Goal: Task Accomplishment & Management: Complete application form

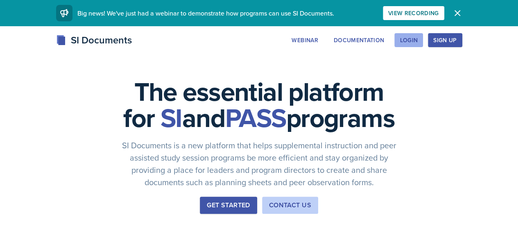
click at [417, 43] on div "Login" at bounding box center [408, 40] width 18 height 7
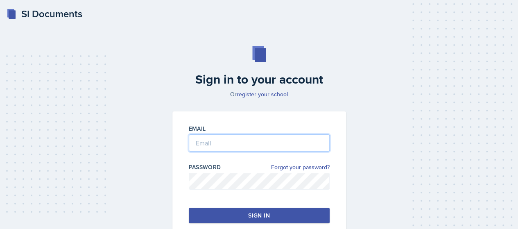
type input "[EMAIL_ADDRESS][DOMAIN_NAME]"
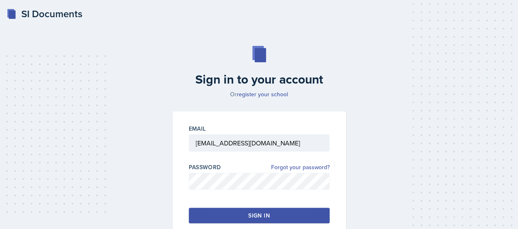
drag, startPoint x: 208, startPoint y: 217, endPoint x: 200, endPoint y: 221, distance: 8.4
click at [200, 221] on button "Sign in" at bounding box center [259, 215] width 141 height 16
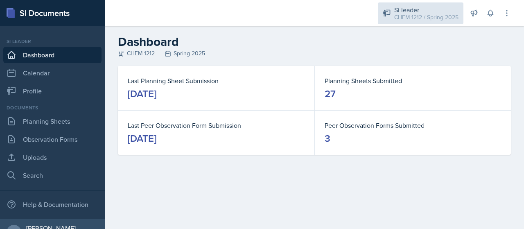
click at [426, 12] on div "Si leader" at bounding box center [426, 10] width 64 height 10
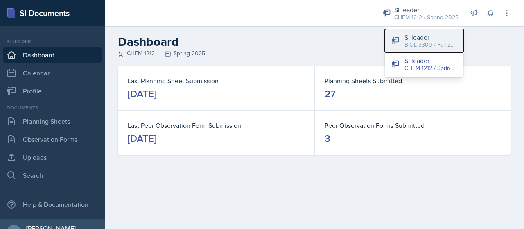
click at [432, 45] on div "BIOL 3300 / Fall 2025" at bounding box center [430, 45] width 52 height 9
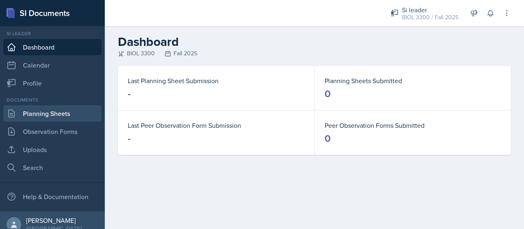
scroll to position [16, 0]
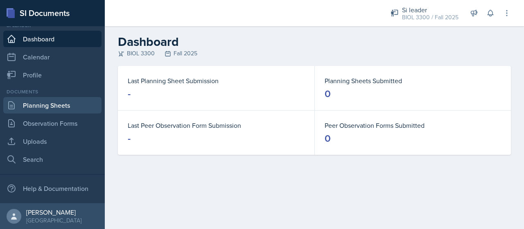
click at [35, 109] on link "Planning Sheets" at bounding box center [52, 105] width 98 height 16
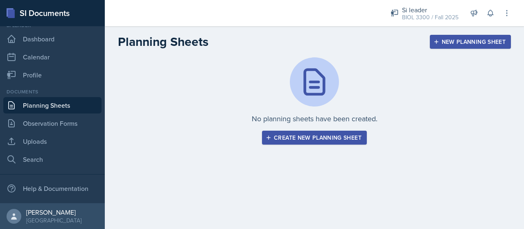
click at [336, 141] on div "Create new planning sheet" at bounding box center [314, 137] width 94 height 7
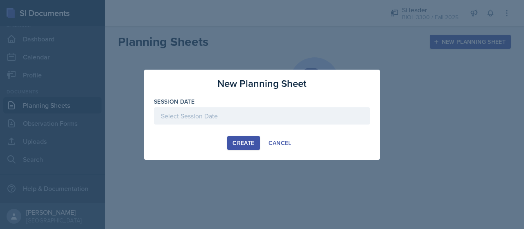
click at [253, 118] on div at bounding box center [262, 115] width 216 height 17
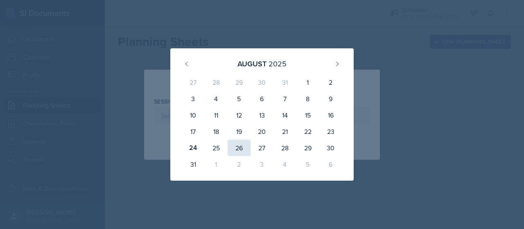
click at [238, 143] on div "26" at bounding box center [238, 148] width 23 height 16
type input "[DATE]"
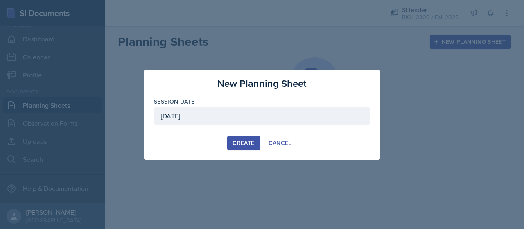
click at [240, 140] on div "Create" at bounding box center [243, 143] width 22 height 7
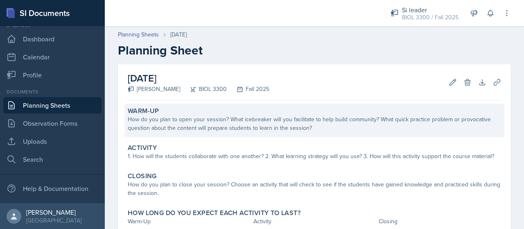
click at [201, 127] on div "How do you plan to open your session? What icebreaker will you facilitate to he…" at bounding box center [314, 123] width 373 height 17
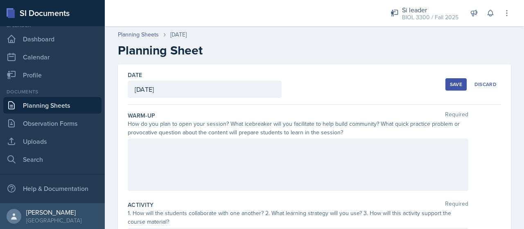
click at [202, 143] on div at bounding box center [298, 164] width 340 height 52
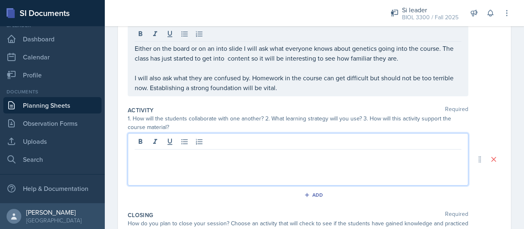
click at [294, 151] on p at bounding box center [298, 156] width 326 height 10
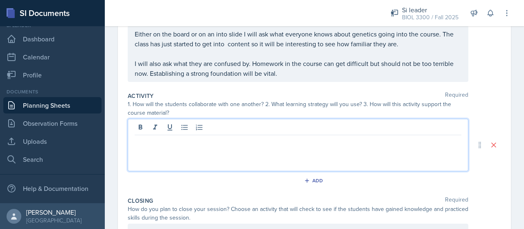
click at [309, 141] on p at bounding box center [298, 142] width 326 height 10
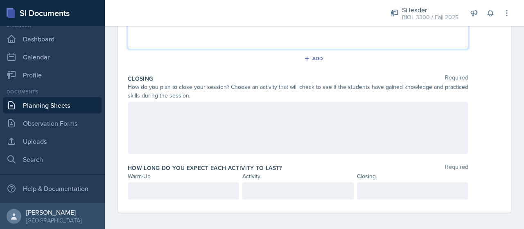
scroll to position [236, 0]
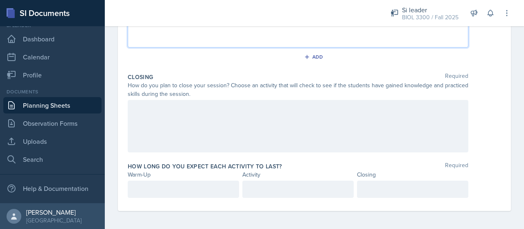
click at [209, 180] on div at bounding box center [183, 188] width 111 height 17
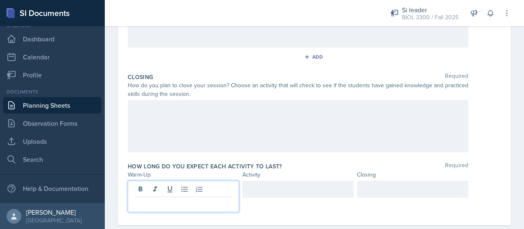
scroll to position [251, 0]
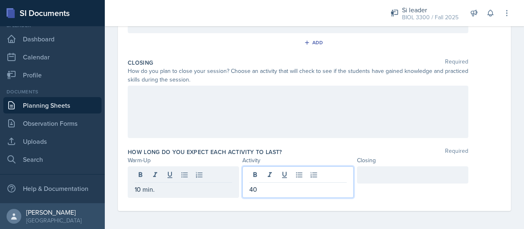
click at [380, 178] on div at bounding box center [412, 174] width 111 height 17
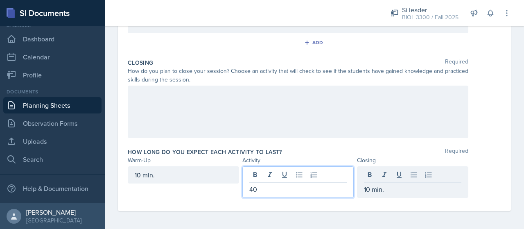
click at [330, 169] on div "40" at bounding box center [297, 182] width 111 height 32
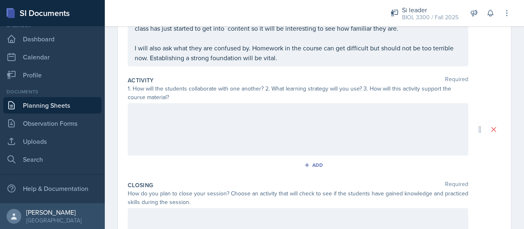
click at [198, 133] on div at bounding box center [298, 129] width 340 height 52
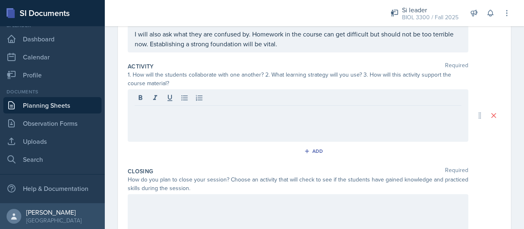
click at [162, 189] on div "How do you plan to close your session? Choose an activity that will check to se…" at bounding box center [298, 183] width 340 height 17
click at [158, 129] on div at bounding box center [298, 115] width 340 height 52
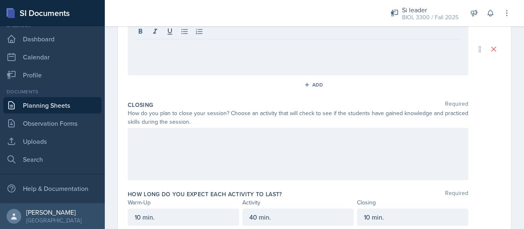
click at [173, 178] on div at bounding box center [298, 154] width 340 height 52
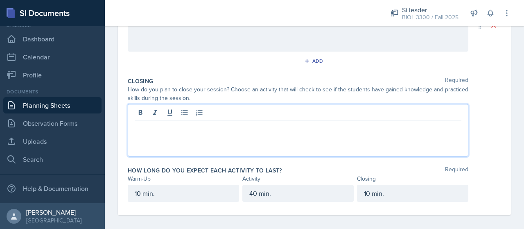
scroll to position [236, 0]
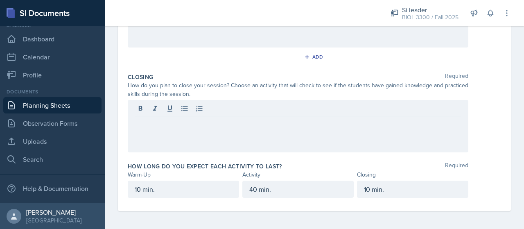
click at [123, 152] on div "Date [DATE] [DATE] 27 28 29 30 31 1 2 3 4 5 6 7 8 9 10 11 12 13 14 15 16 17 18 …" at bounding box center [314, 19] width 393 height 383
click at [149, 130] on div at bounding box center [298, 126] width 340 height 52
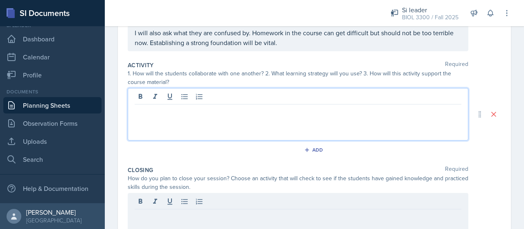
scroll to position [158, 0]
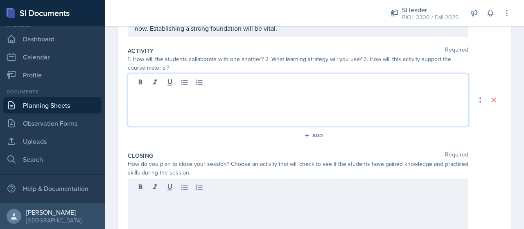
drag, startPoint x: 328, startPoint y: 88, endPoint x: 328, endPoint y: 93, distance: 4.9
click at [328, 93] on div at bounding box center [298, 100] width 340 height 52
click at [328, 93] on p at bounding box center [298, 97] width 326 height 10
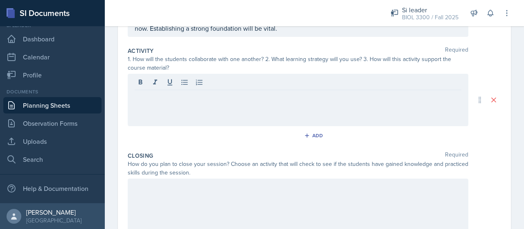
click at [328, 93] on p at bounding box center [298, 97] width 326 height 10
